Goal: Information Seeking & Learning: Learn about a topic

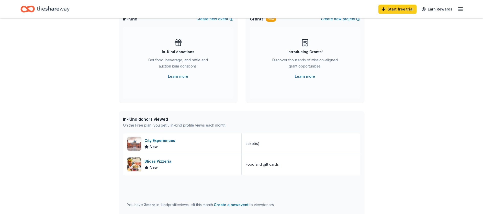
scroll to position [43, 0]
click at [185, 61] on div "Get food, beverage, and raffle and auction item donations." at bounding box center [179, 63] width 70 height 14
click at [170, 76] on link "Learn more" at bounding box center [178, 76] width 20 height 6
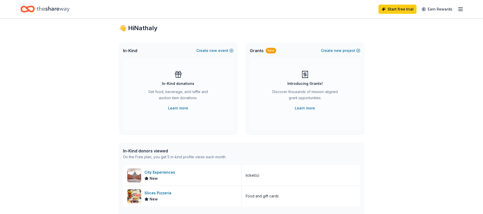
scroll to position [0, 0]
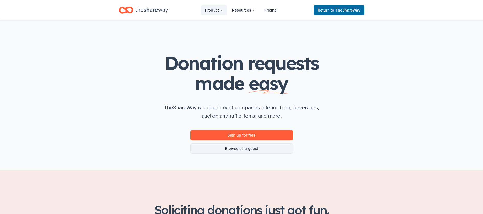
click at [251, 150] on link "Browse as a guest" at bounding box center [242, 149] width 102 height 10
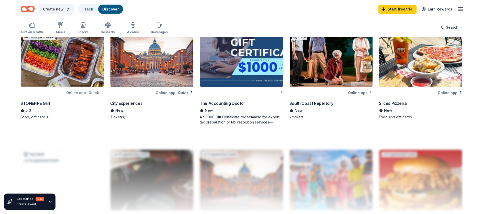
scroll to position [399, 0]
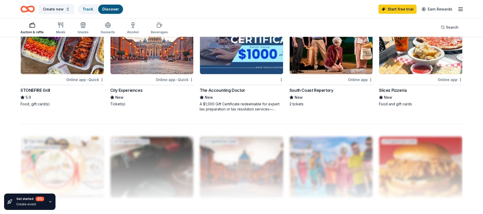
click at [32, 25] on icon "button" at bounding box center [32, 25] width 6 height 6
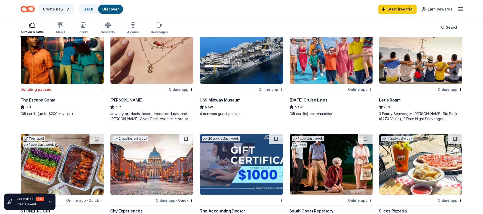
scroll to position [170, 0]
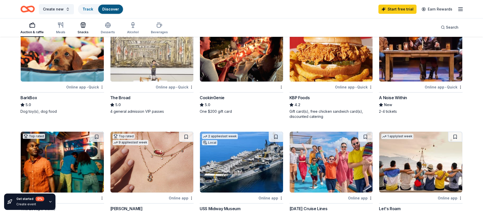
click at [85, 32] on div "Snacks" at bounding box center [83, 32] width 11 height 4
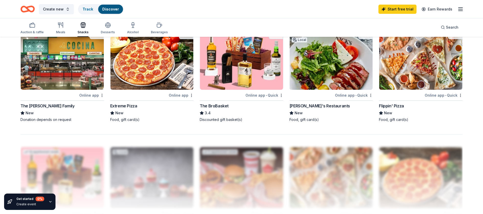
scroll to position [358, 0]
